Goal: Download file/media: Download file/media

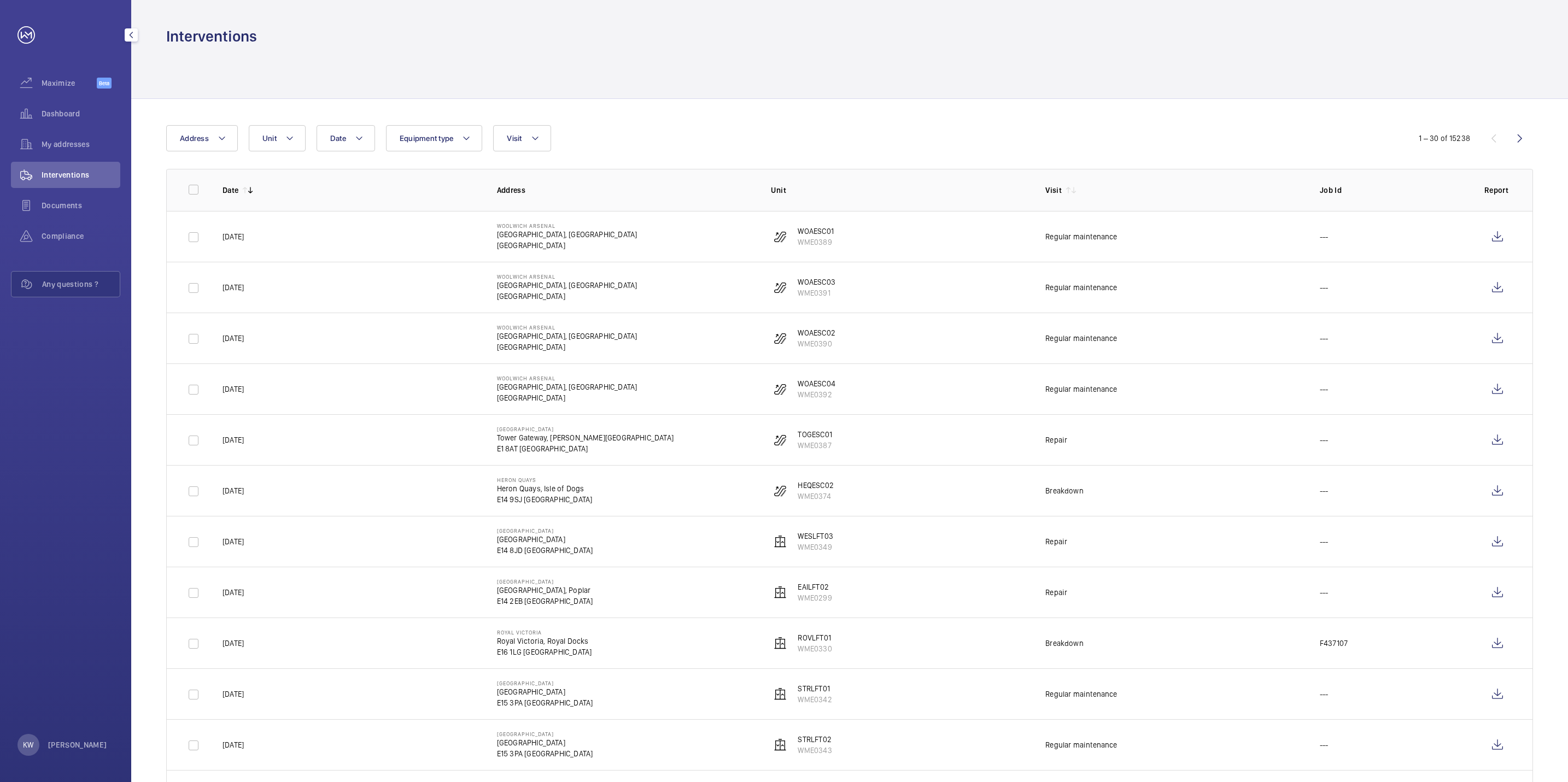
click at [107, 219] on div "Documents" at bounding box center [65, 207] width 109 height 31
click at [88, 209] on span "Documents" at bounding box center [81, 205] width 79 height 11
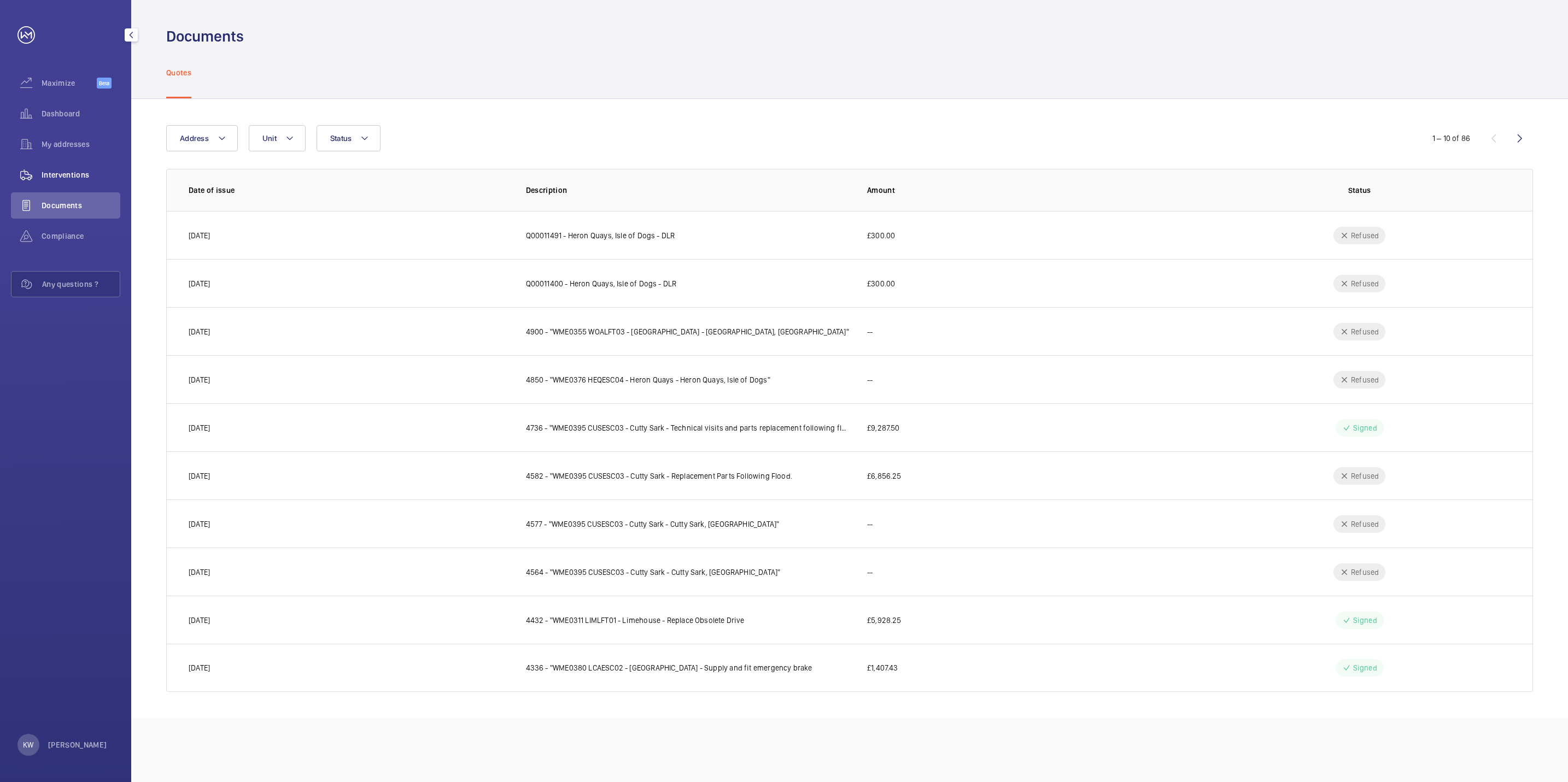
click at [71, 175] on span "Interventions" at bounding box center [81, 174] width 79 height 11
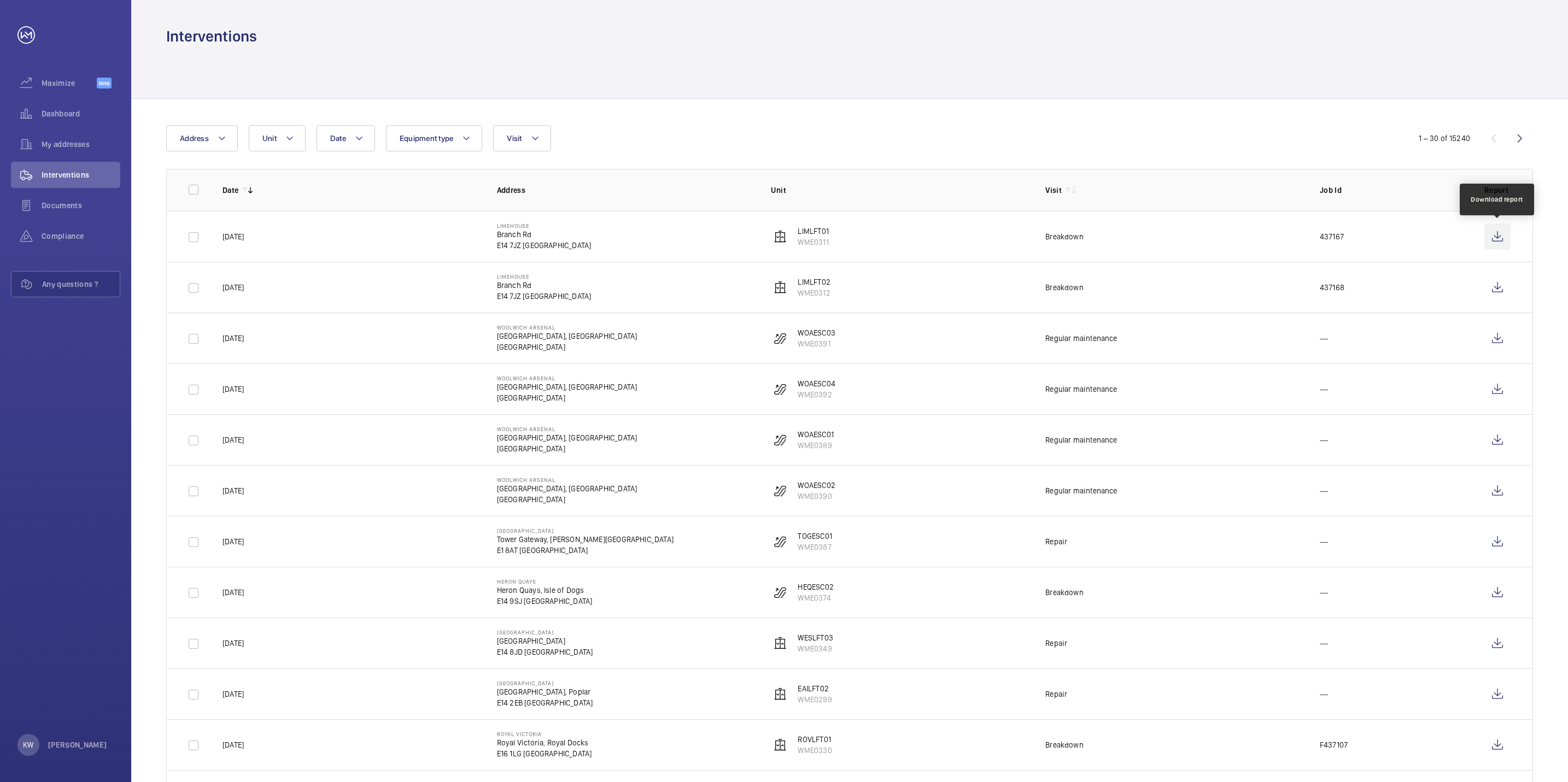
click at [1494, 235] on wm-front-icon-button at bounding box center [1497, 236] width 27 height 27
click at [525, 142] on button "Visit" at bounding box center [522, 138] width 58 height 27
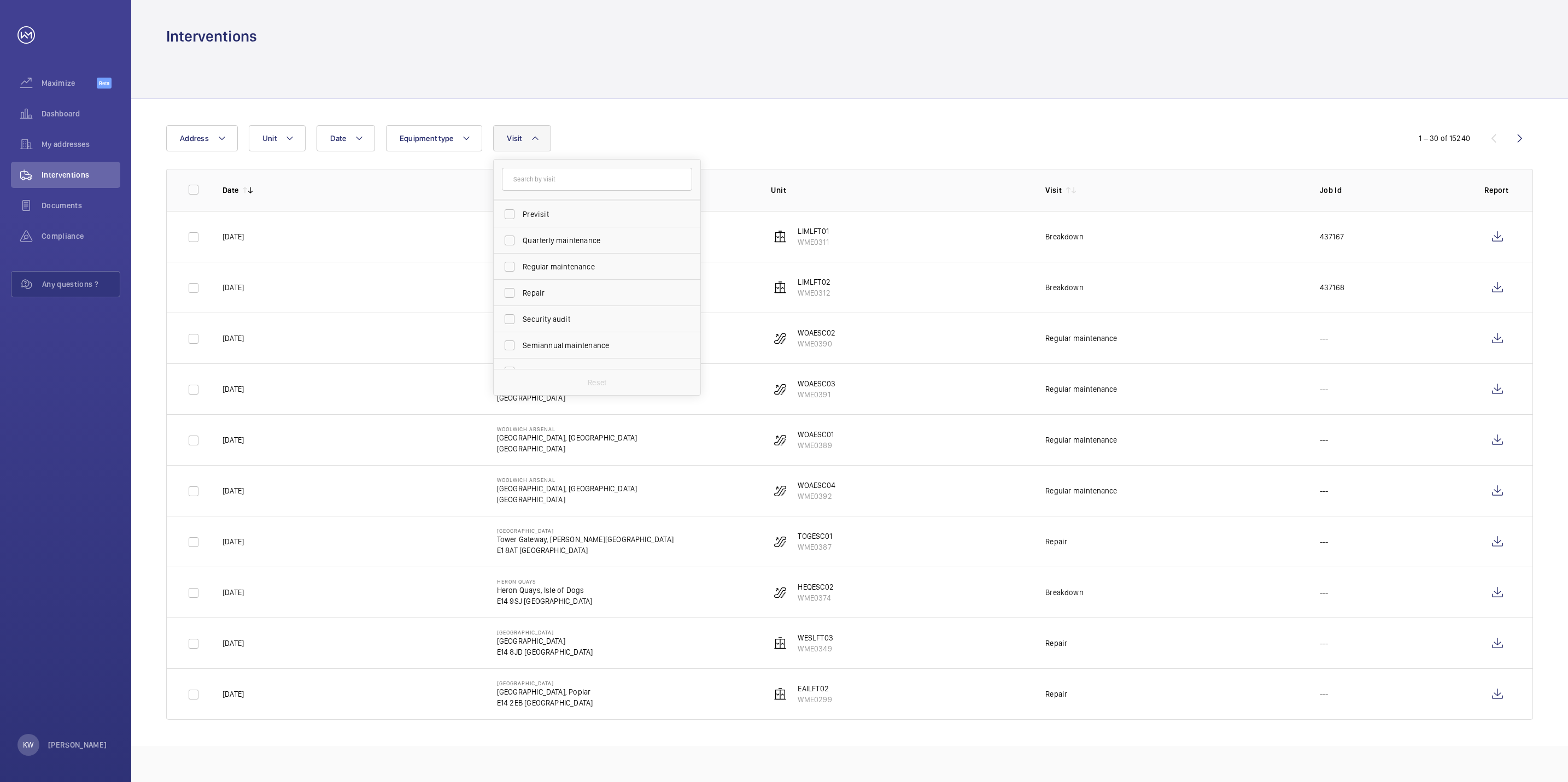
scroll to position [171, 0]
click at [524, 275] on span "Repair" at bounding box center [598, 277] width 151 height 11
click at [520, 275] on input "Repair" at bounding box center [509, 277] width 22 height 22
checkbox input "true"
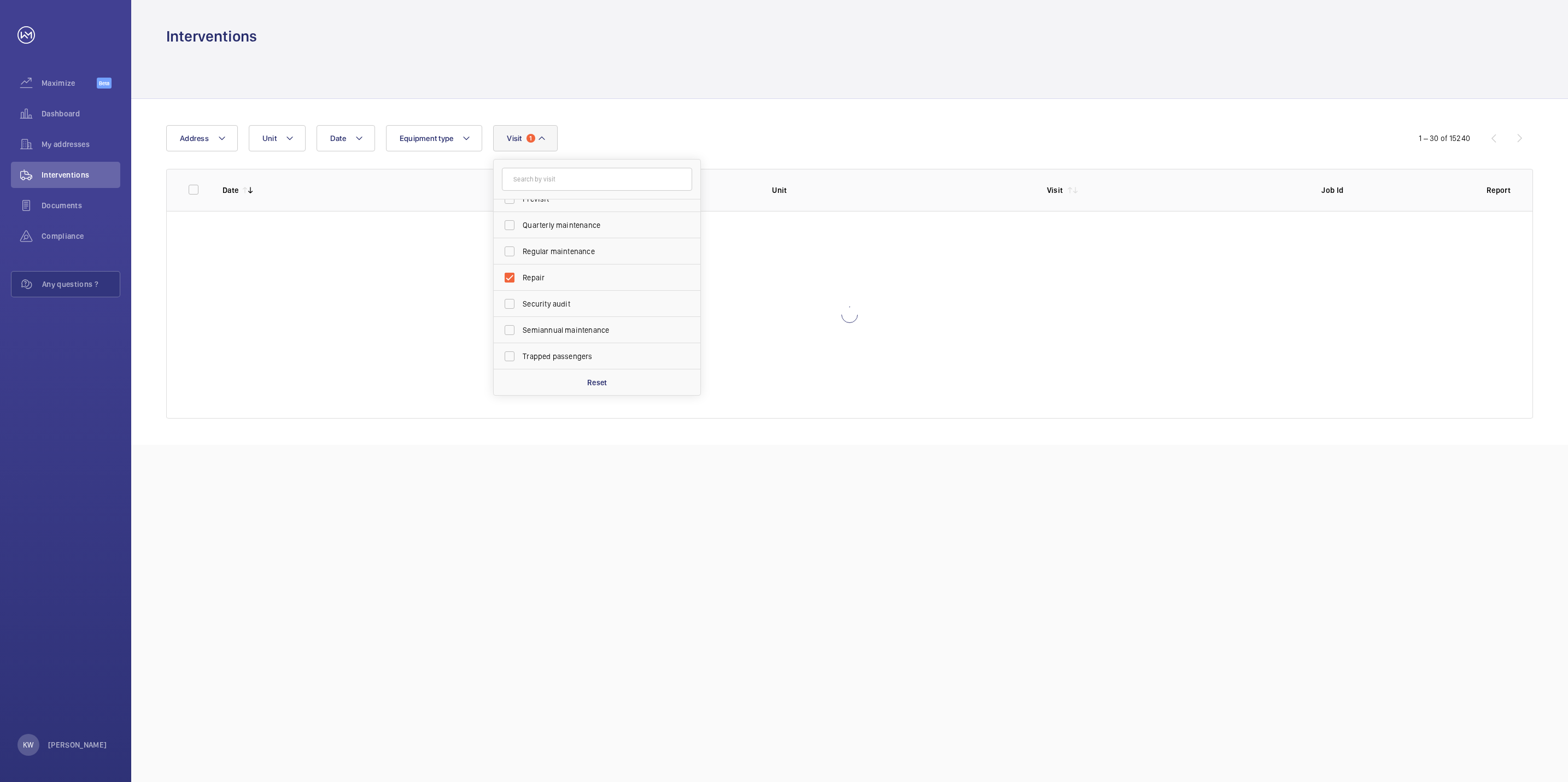
click at [849, 137] on div "Date Address Unit Equipment type Visit 1 Annual maintenance Breakdown Client me…" at bounding box center [784, 138] width 1235 height 27
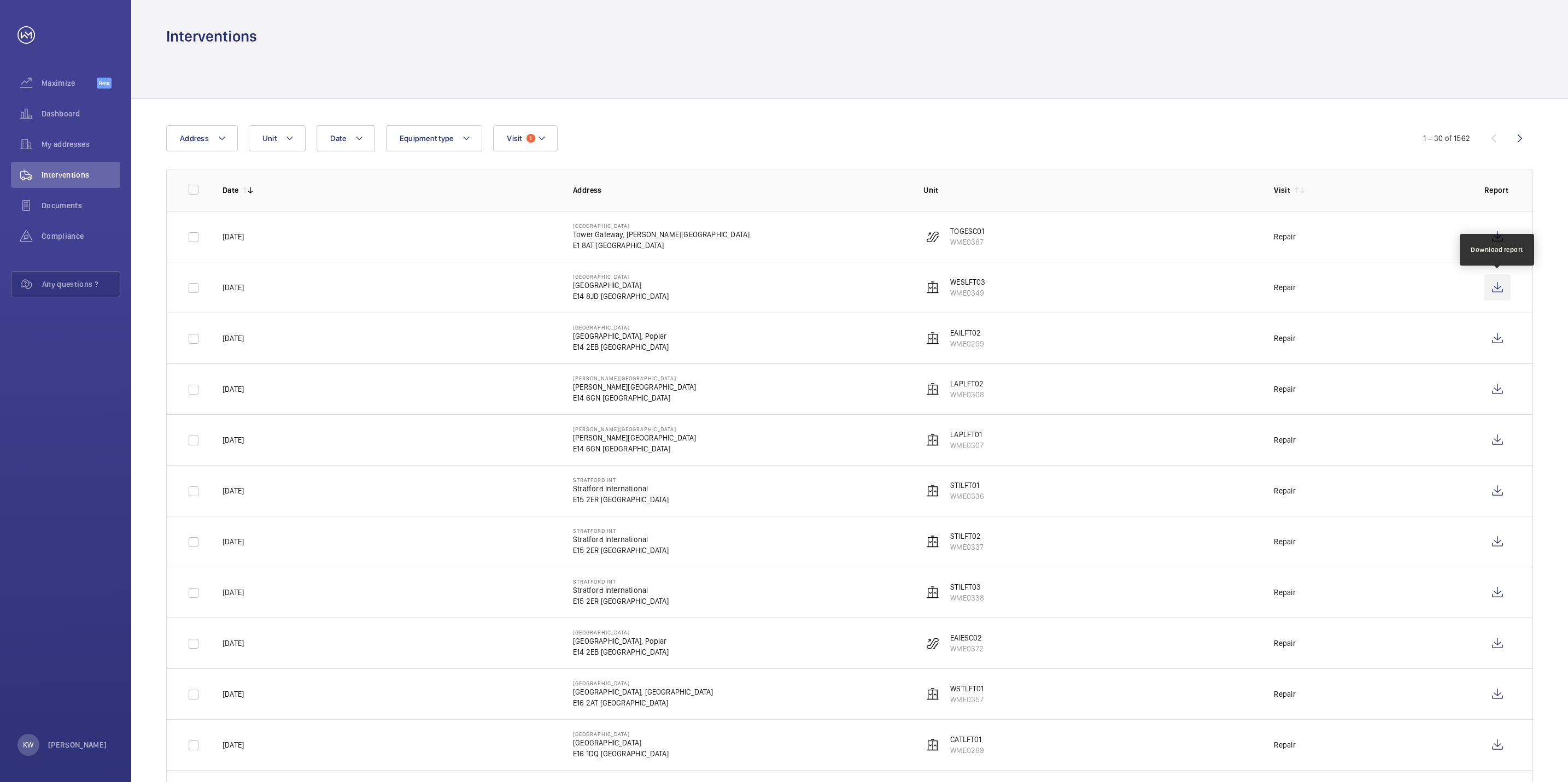
click at [1491, 285] on wm-front-icon-button at bounding box center [1497, 288] width 27 height 27
click at [1492, 285] on wm-front-icon-button at bounding box center [1497, 288] width 27 height 27
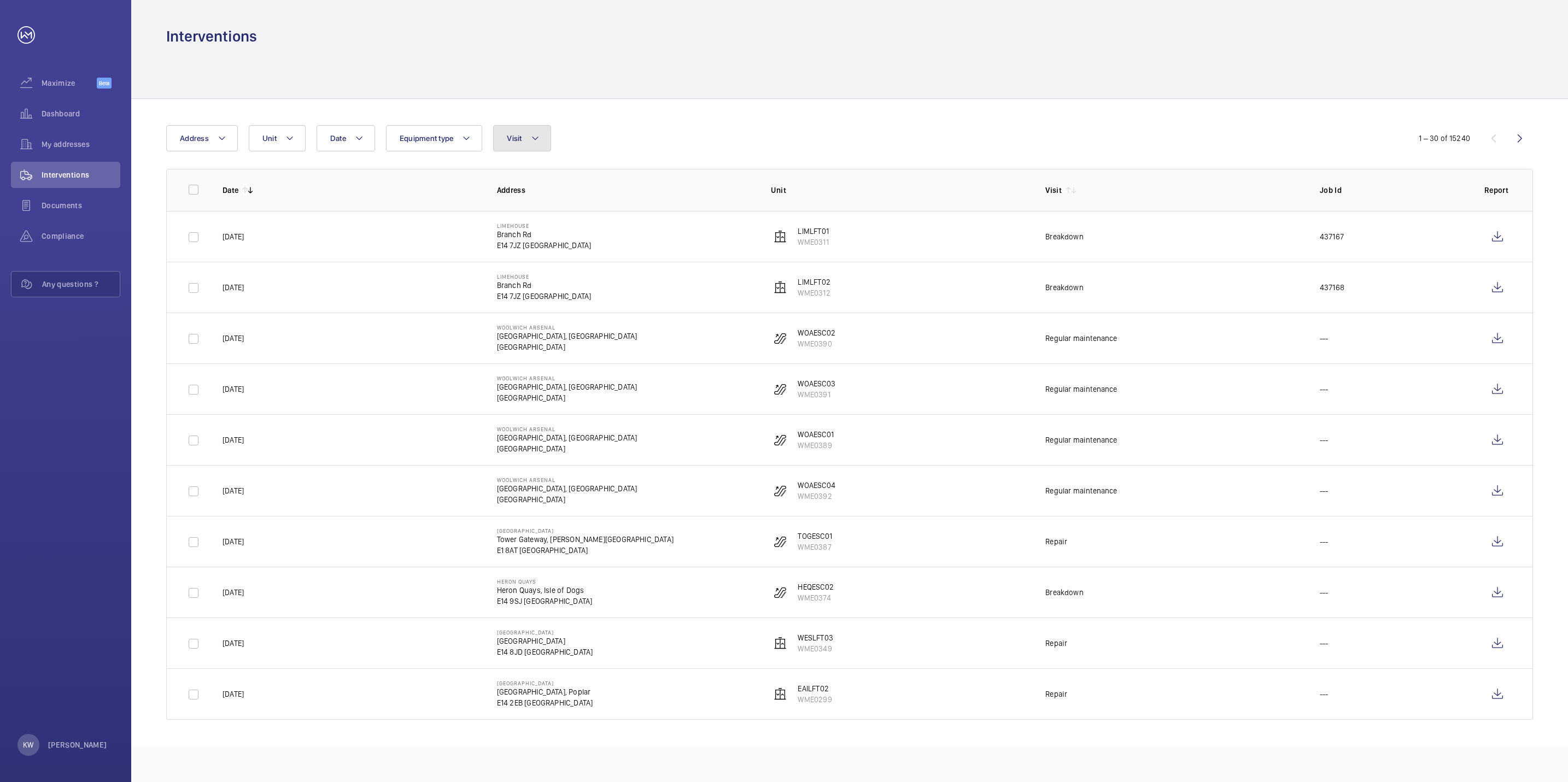
click at [533, 143] on mat-icon at bounding box center [535, 138] width 9 height 13
click at [533, 283] on span "Repair" at bounding box center [598, 284] width 151 height 11
click at [520, 283] on input "Repair" at bounding box center [509, 284] width 22 height 22
checkbox input "true"
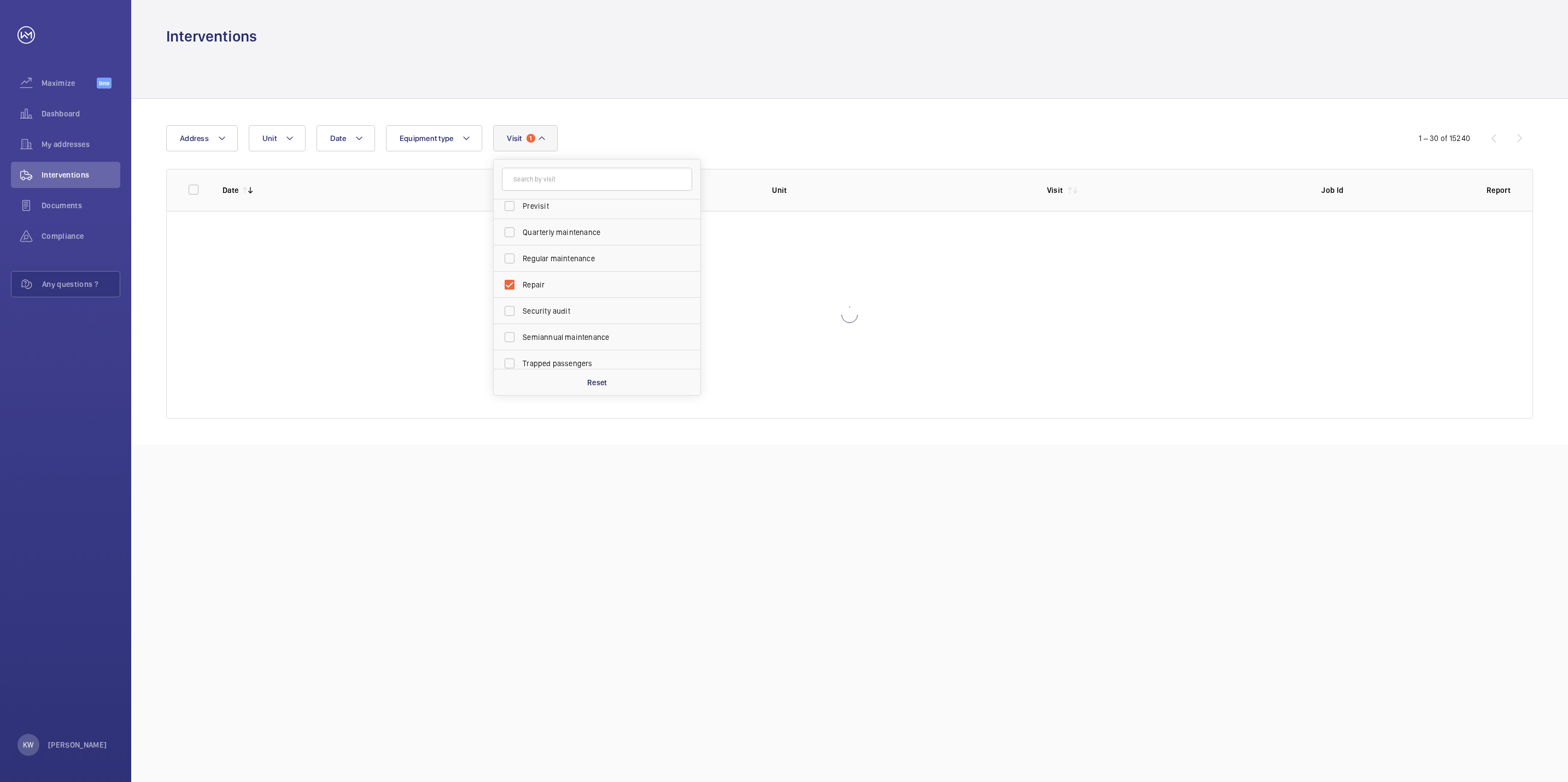
click at [976, 135] on div "Date Address Unit Equipment type Visit 1 Annual maintenance Breakdown Client me…" at bounding box center [784, 138] width 1235 height 27
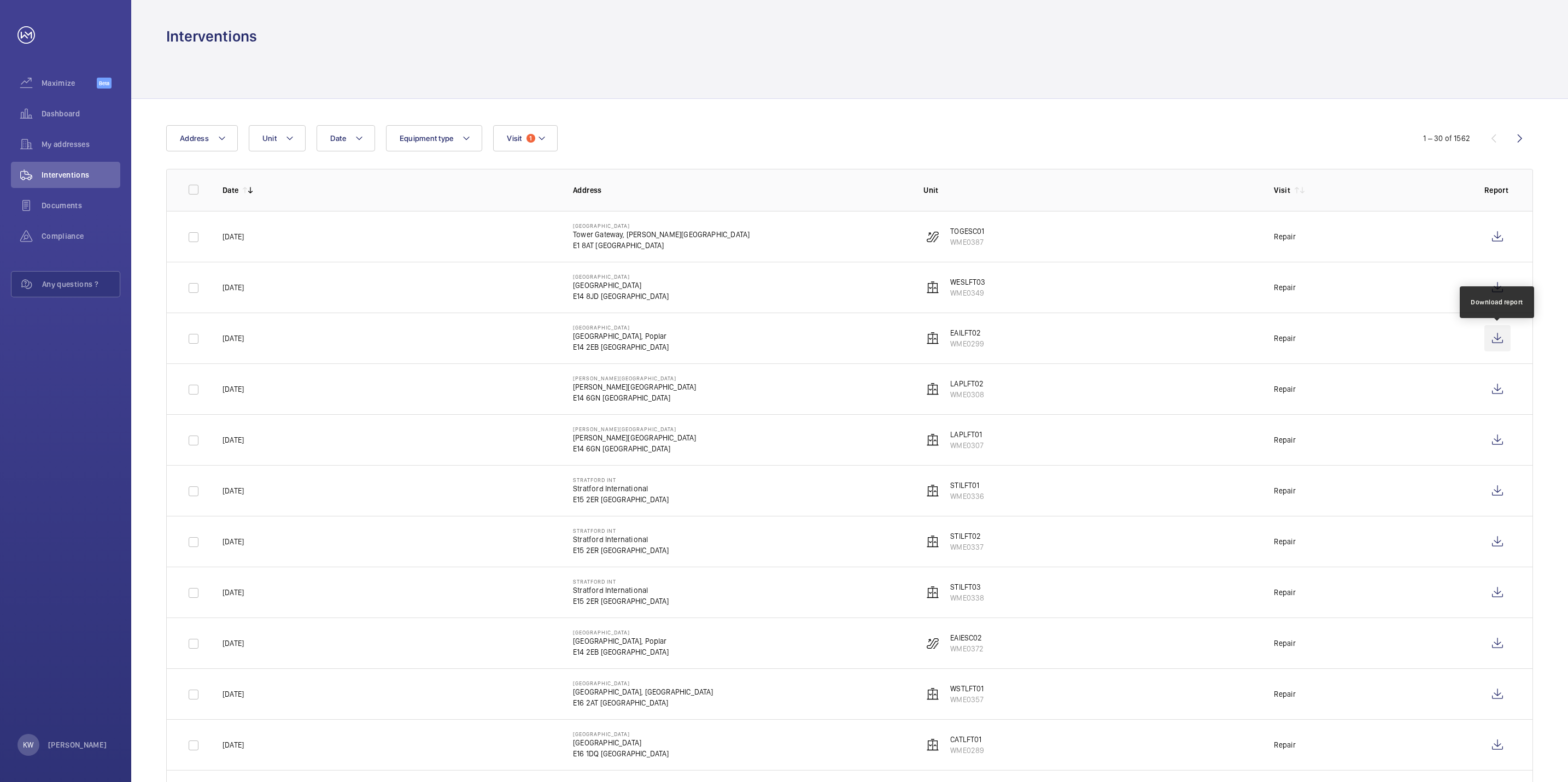
click at [1495, 333] on wm-front-icon-button at bounding box center [1497, 338] width 27 height 27
